Goal: Task Accomplishment & Management: Manage account settings

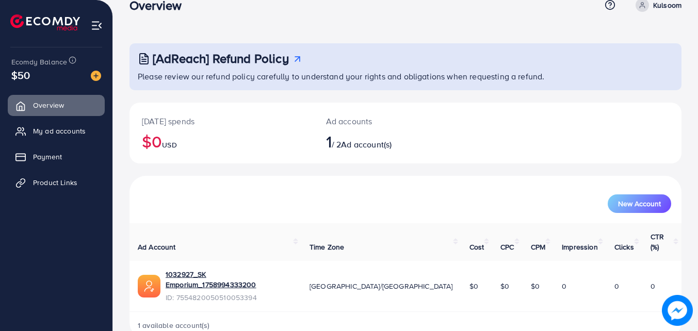
scroll to position [24, 0]
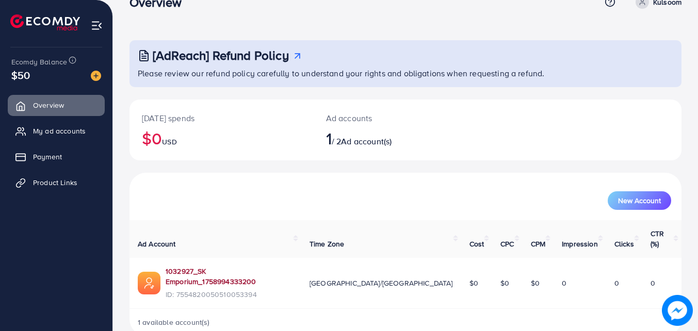
click at [281, 266] on link "1032927_SK Emporium_1758994333200" at bounding box center [229, 276] width 127 height 21
click at [63, 130] on span "My ad accounts" at bounding box center [62, 131] width 53 height 10
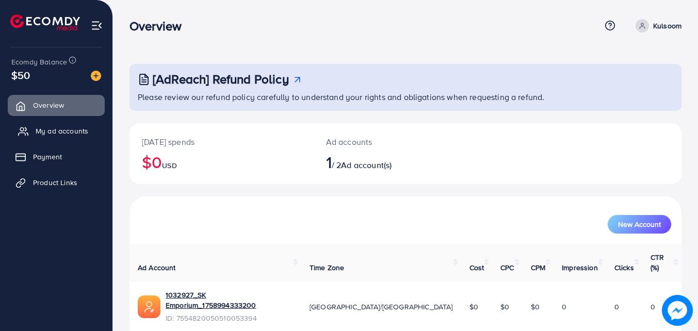
click at [77, 137] on link "My ad accounts" at bounding box center [56, 131] width 97 height 21
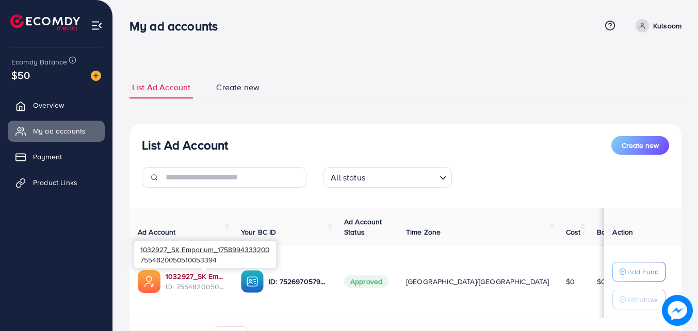
click at [218, 276] on link "1032927_SK Emporium_1758994333200" at bounding box center [195, 276] width 59 height 10
